Goal: Transaction & Acquisition: Purchase product/service

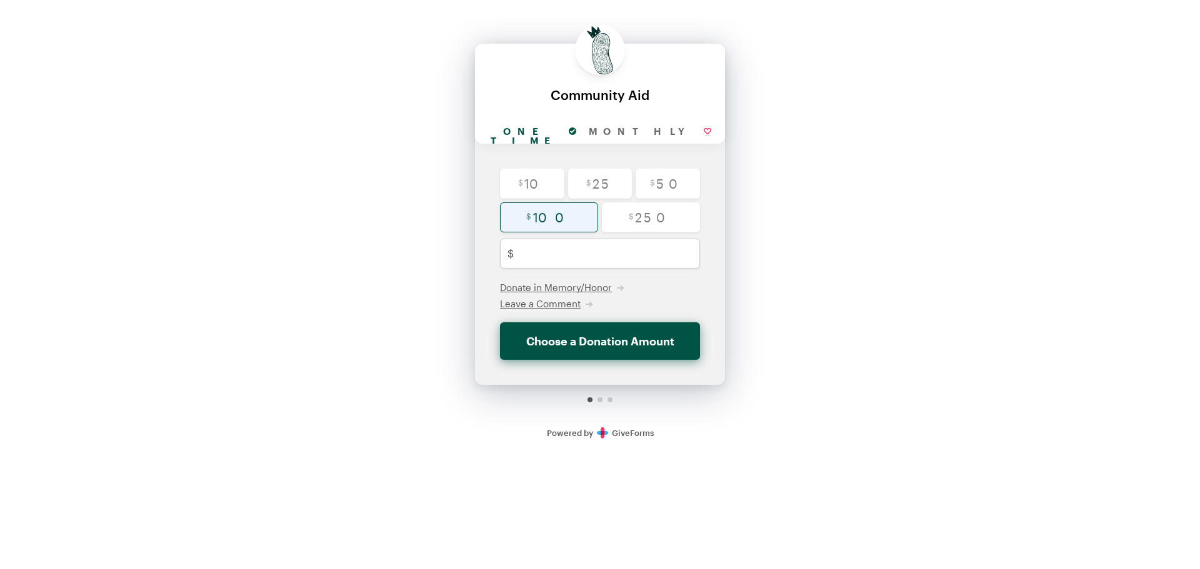
click at [559, 221] on input "radio" at bounding box center [549, 218] width 98 height 30
radio input "true"
type input "100"
checkbox input "false"
click at [584, 342] on button "Donate $100" at bounding box center [600, 342] width 200 height 38
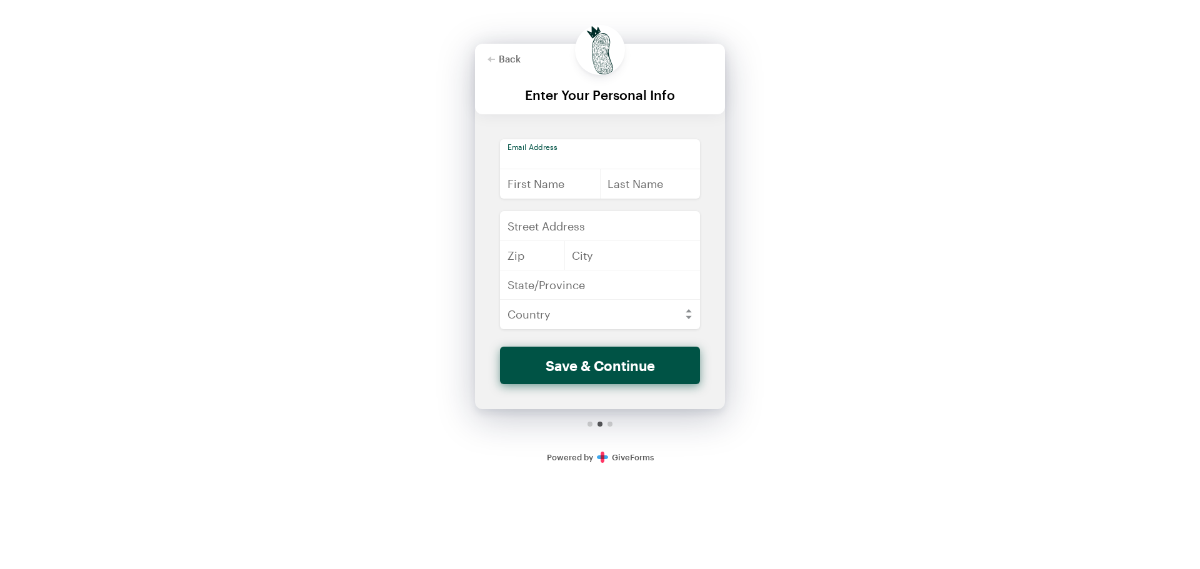
click at [574, 156] on input "email" at bounding box center [600, 154] width 200 height 30
type input "[EMAIL_ADDRESS][DOMAIN_NAME]"
type input "[PERSON_NAME]"
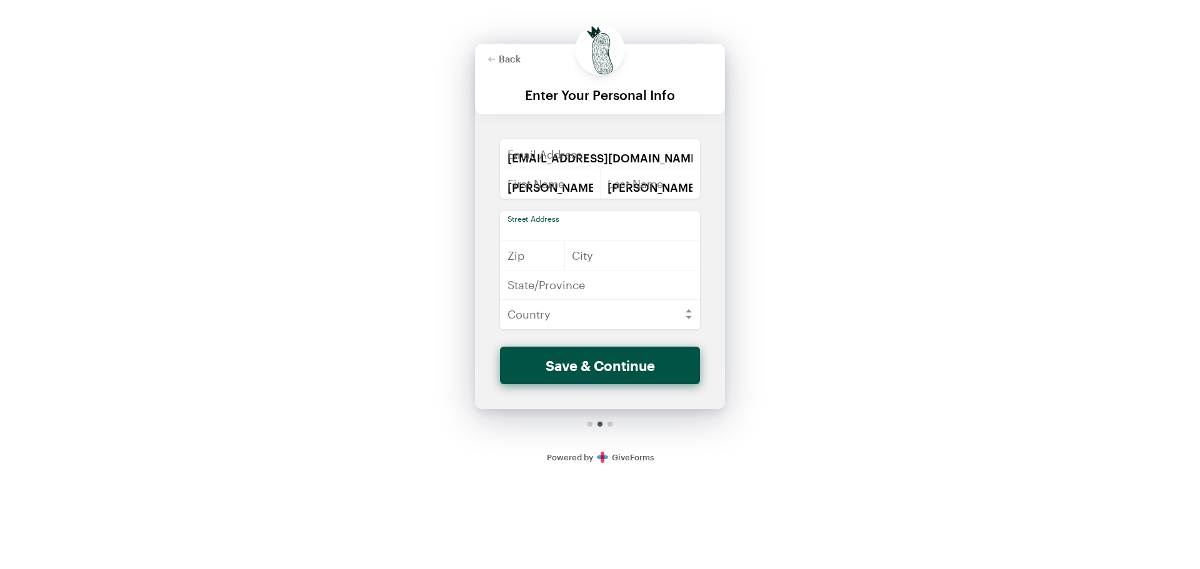
type input "[STREET_ADDRESS][PERSON_NAME]"
type input "70115"
type input "[GEOGRAPHIC_DATA]"
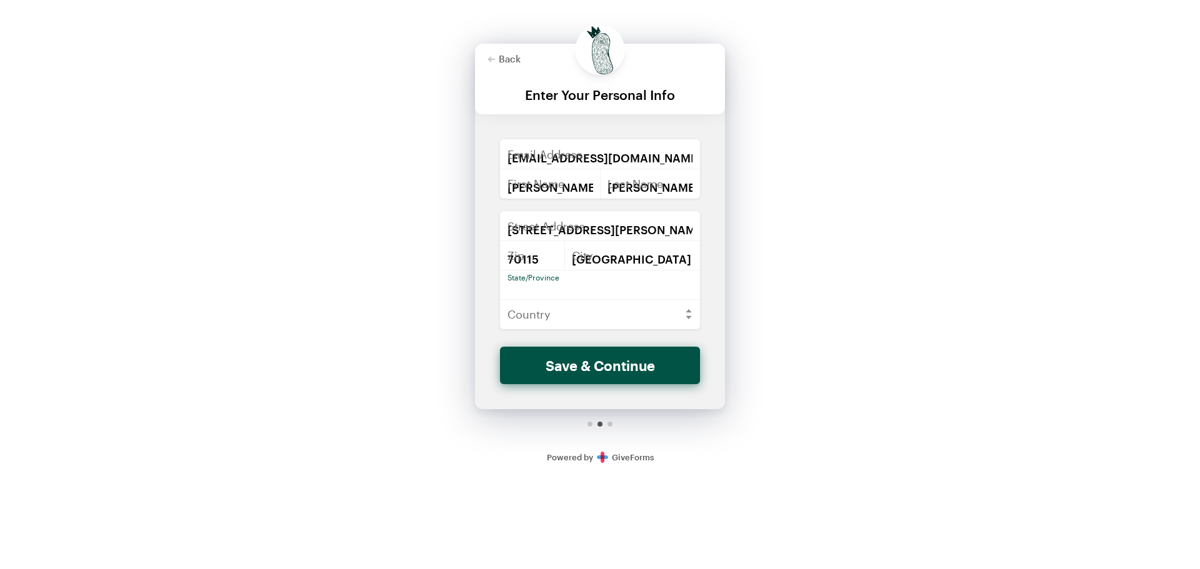
type input "LA"
select select "US"
type input "[STREET_ADDRESS]"
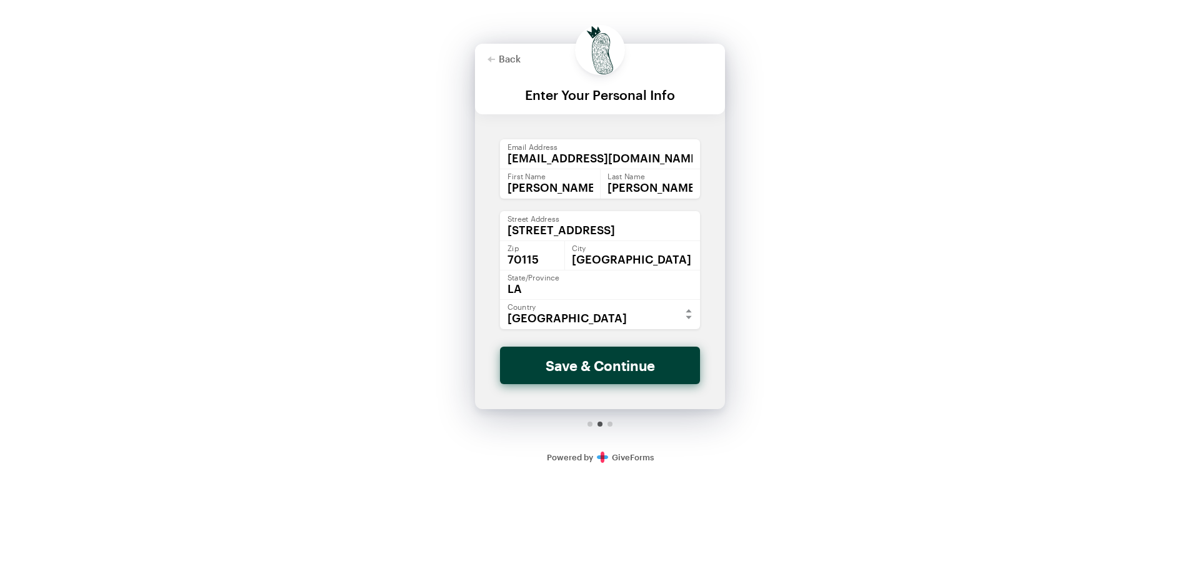
click at [604, 367] on button "Save & Continue" at bounding box center [600, 366] width 200 height 38
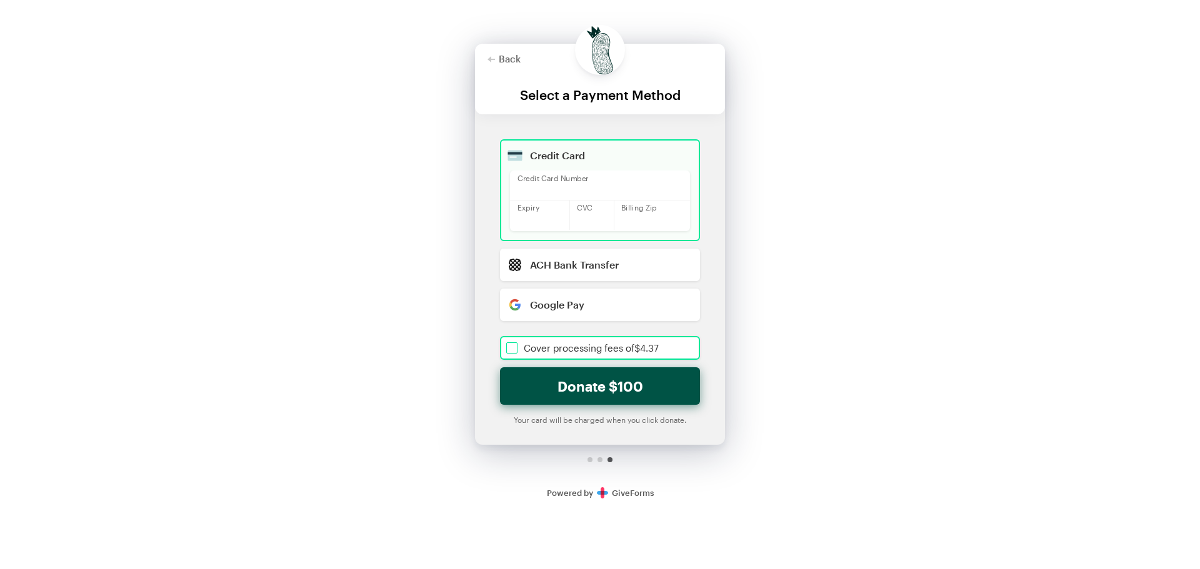
click at [650, 353] on input "checkbox" at bounding box center [600, 348] width 200 height 24
click at [623, 385] on button "Donate $104.37" at bounding box center [600, 387] width 200 height 38
checkbox input "true"
